Goal: Navigation & Orientation: Find specific page/section

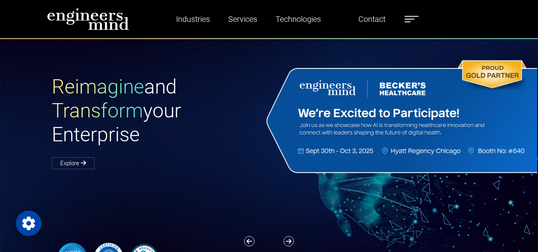
click at [415, 20] on label at bounding box center [411, 19] width 14 height 10
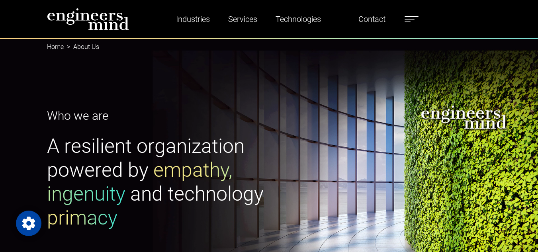
click at [411, 23] on label at bounding box center [411, 19] width 14 height 10
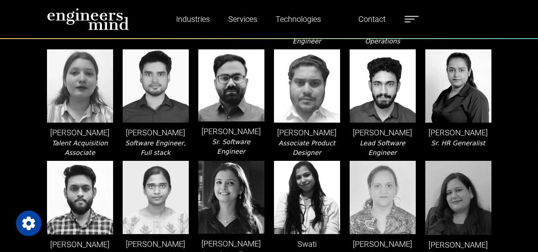
scroll to position [1566, 0]
